Goal: Task Accomplishment & Management: Complete application form

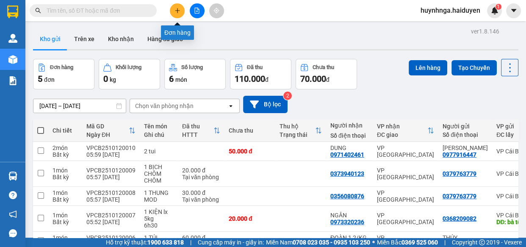
click at [182, 8] on button at bounding box center [177, 10] width 15 height 15
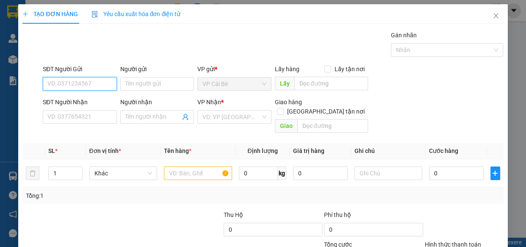
click at [83, 81] on input "SĐT Người Gửi" at bounding box center [80, 84] width 74 height 14
click at [68, 86] on input "SĐT Người Gửi" at bounding box center [80, 84] width 74 height 14
type input "0986818556"
click at [85, 101] on div "0986818556 - sơn" at bounding box center [78, 100] width 63 height 9
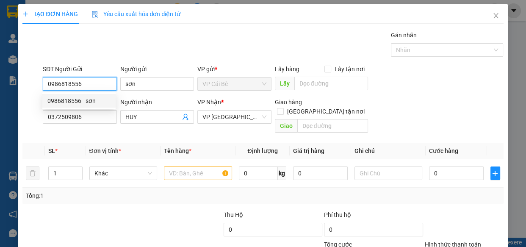
type input "sơn"
type input "0372509806"
type input "HUY"
type input "50.000"
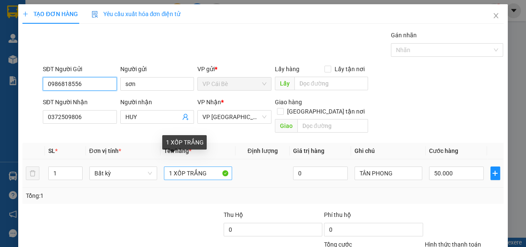
type input "0986818556"
click at [210, 167] on input "1 XỐP TRẮNG" at bounding box center [198, 174] width 68 height 14
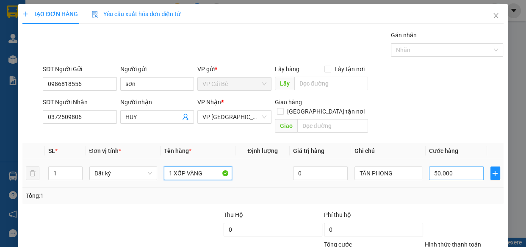
type input "1 XỐP VÀNG"
click at [456, 167] on input "50.000" at bounding box center [456, 174] width 55 height 14
type input "0"
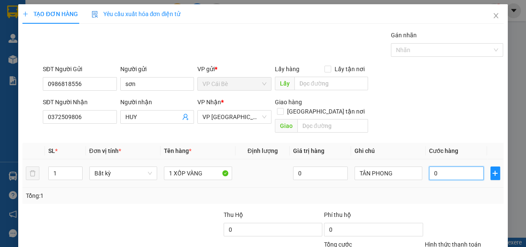
type input "2"
type input "02"
type input "20"
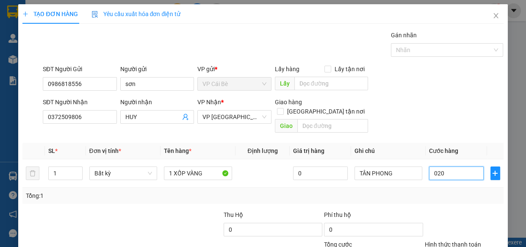
type input "020"
type input "20.000"
click at [446, 210] on div at bounding box center [464, 225] width 81 height 30
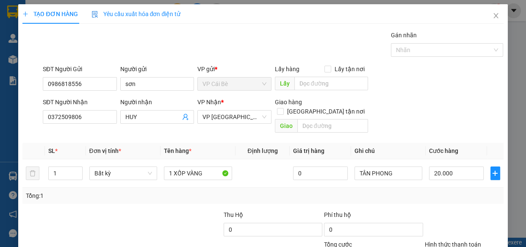
scroll to position [66, 0]
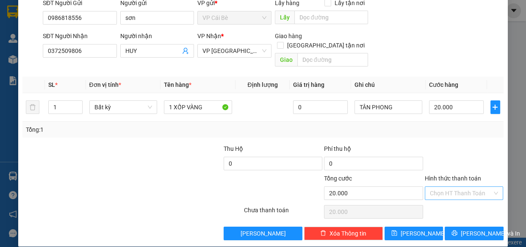
click at [449, 187] on input "Hình thức thanh toán" at bounding box center [461, 193] width 63 height 13
click at [454, 198] on div "Tại văn phòng" at bounding box center [459, 199] width 68 height 9
type input "0"
click at [457, 231] on icon "printer" at bounding box center [455, 234] width 6 height 6
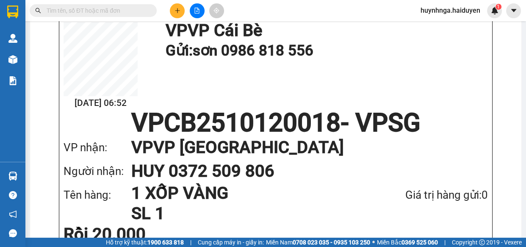
scroll to position [115, 0]
